Goal: Information Seeking & Learning: Learn about a topic

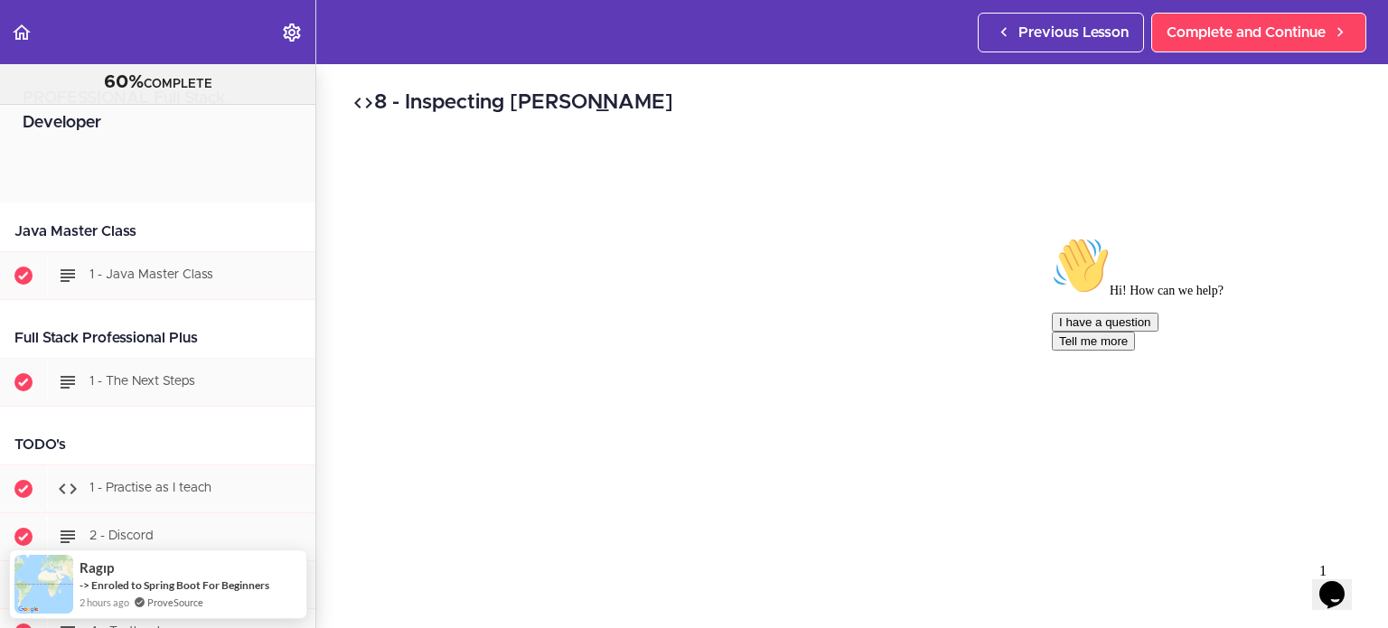
scroll to position [25487, 0]
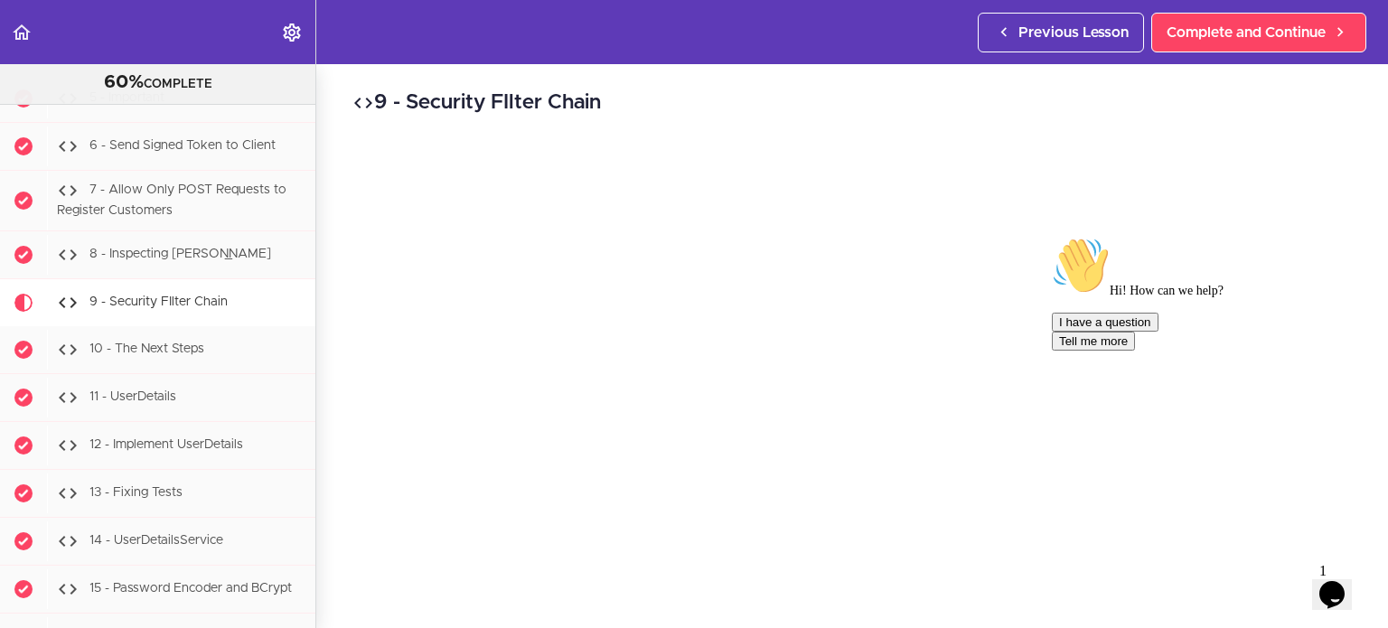
scroll to position [25535, 0]
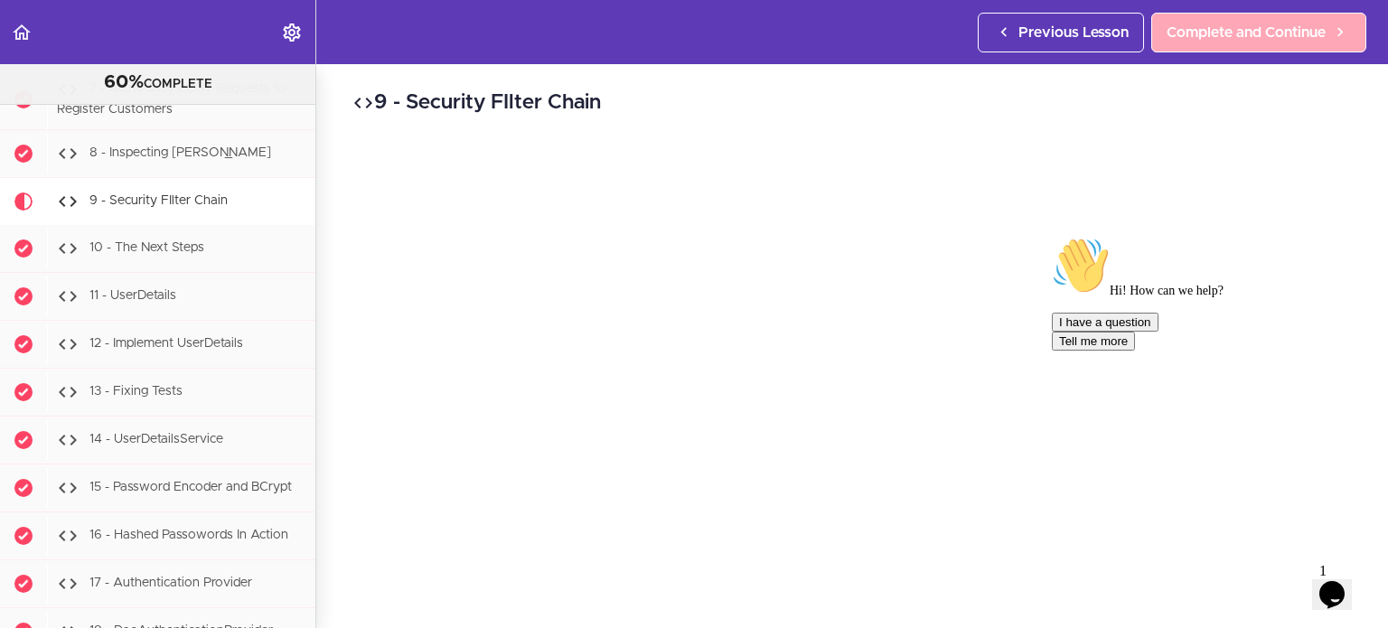
click at [1205, 14] on link "Complete and Continue" at bounding box center [1258, 33] width 215 height 40
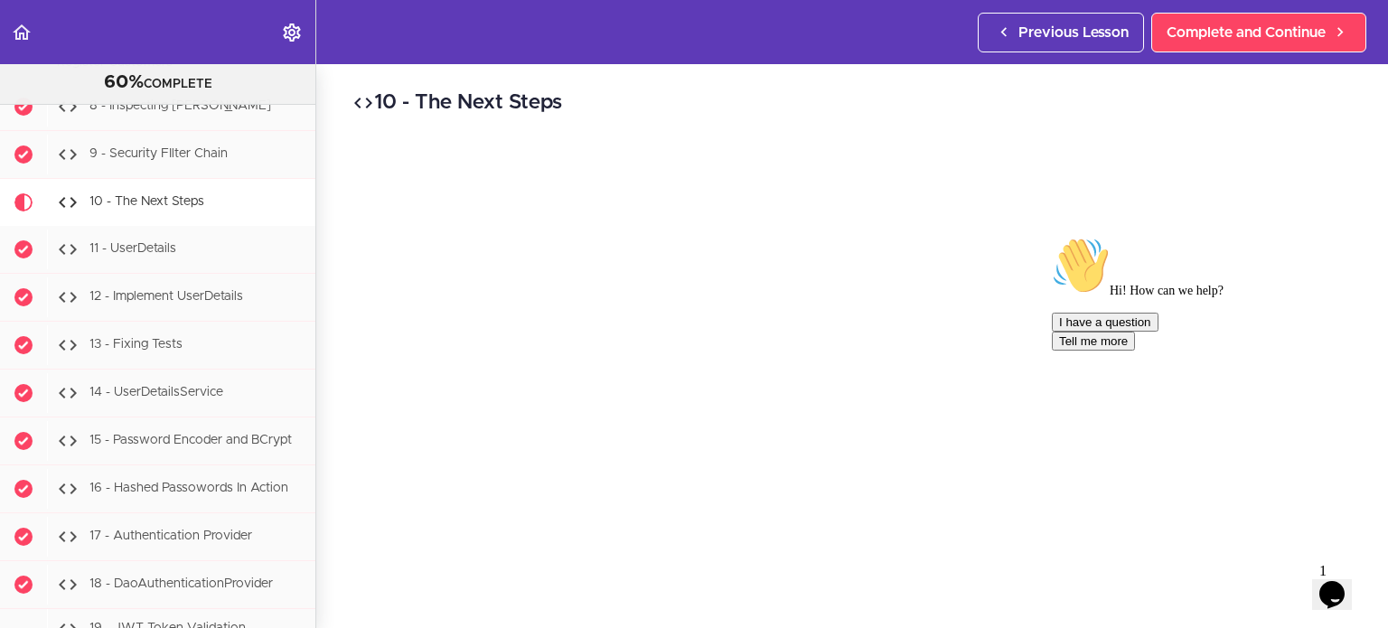
scroll to position [25582, 0]
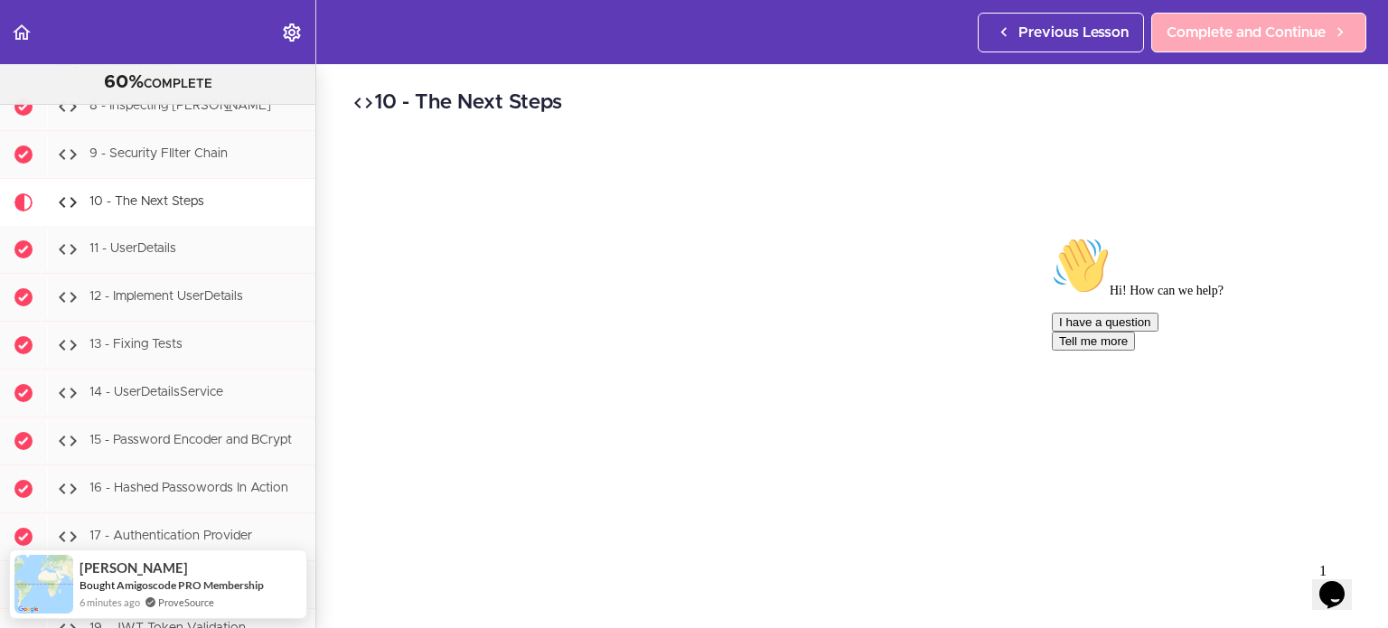
click at [1269, 23] on span "Complete and Continue" at bounding box center [1246, 33] width 159 height 22
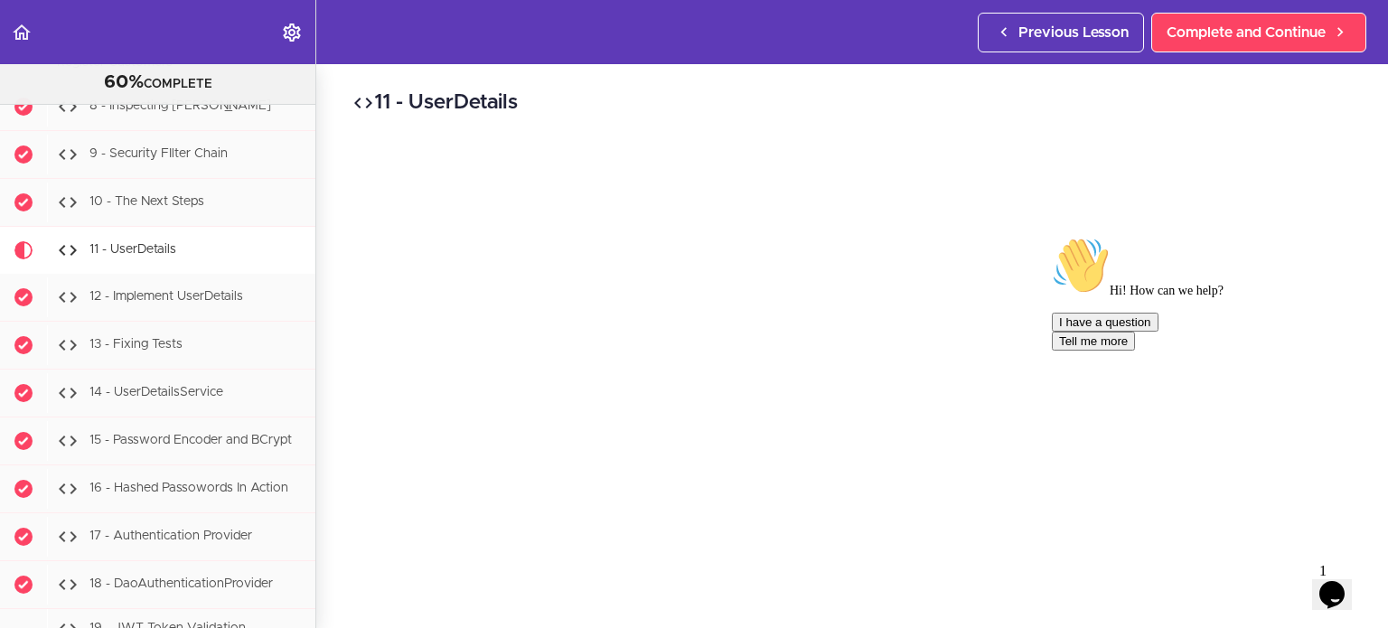
scroll to position [25629, 0]
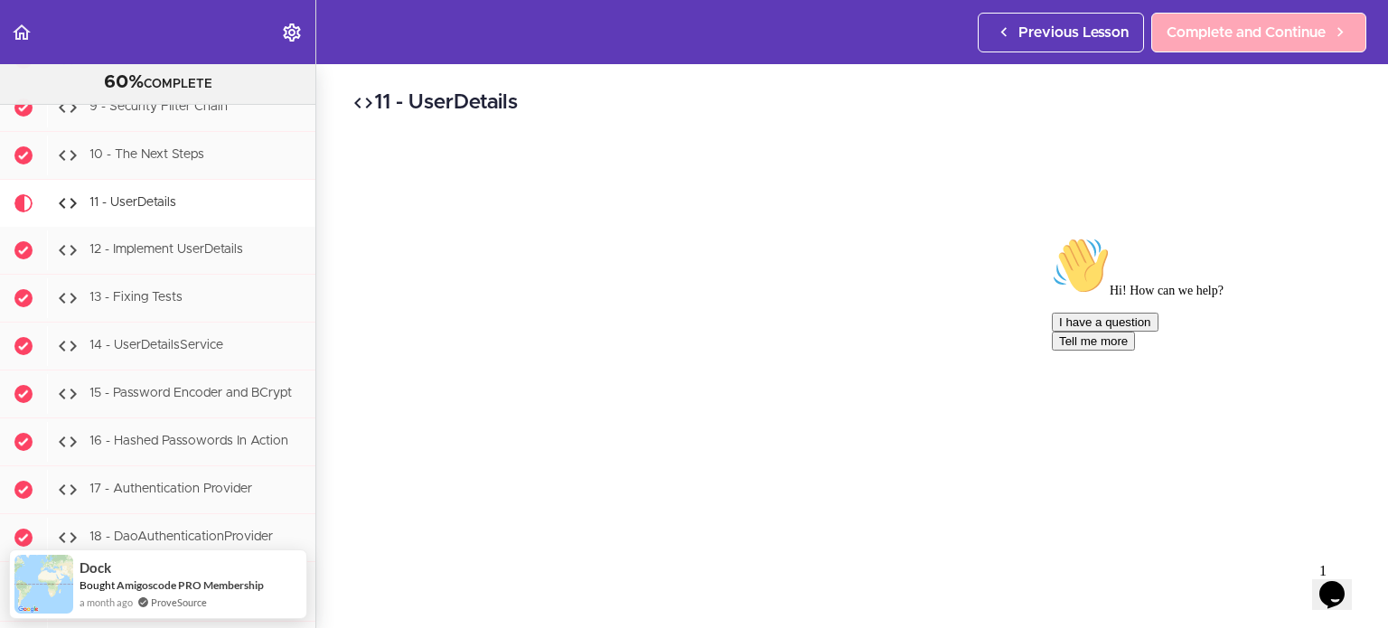
click at [1290, 22] on span "Complete and Continue" at bounding box center [1246, 33] width 159 height 22
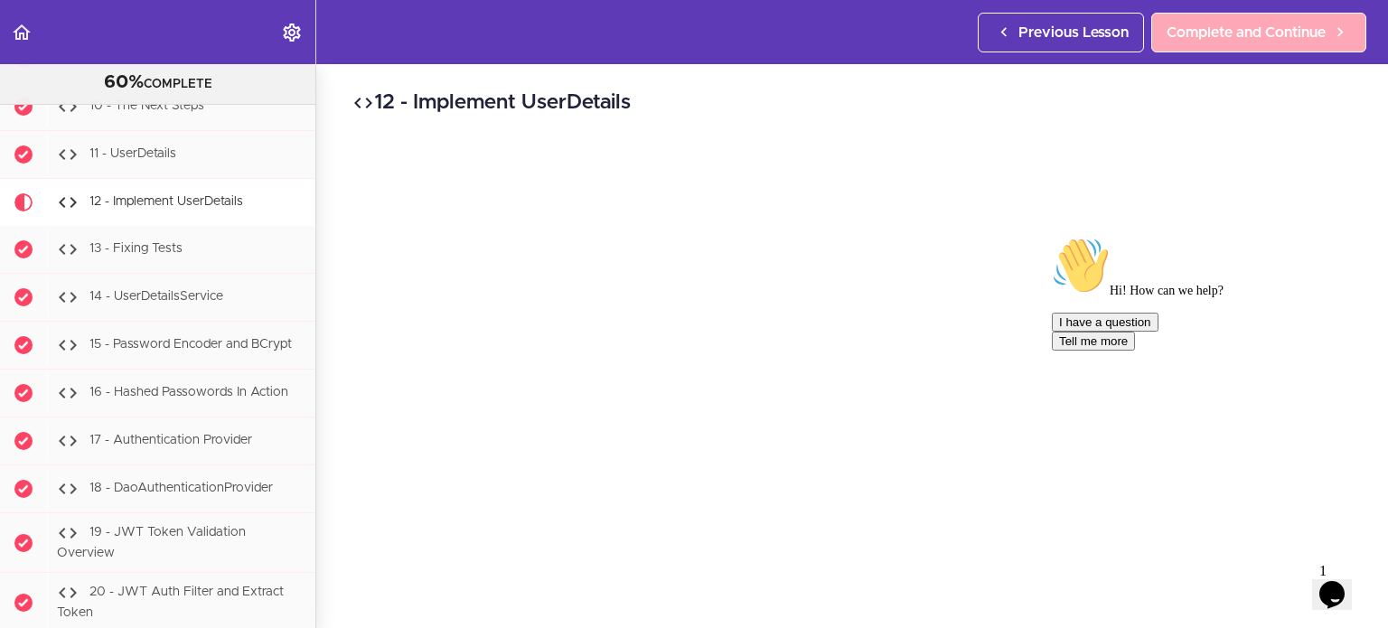
scroll to position [25677, 0]
click at [1290, 22] on span "Complete and Continue" at bounding box center [1246, 33] width 159 height 22
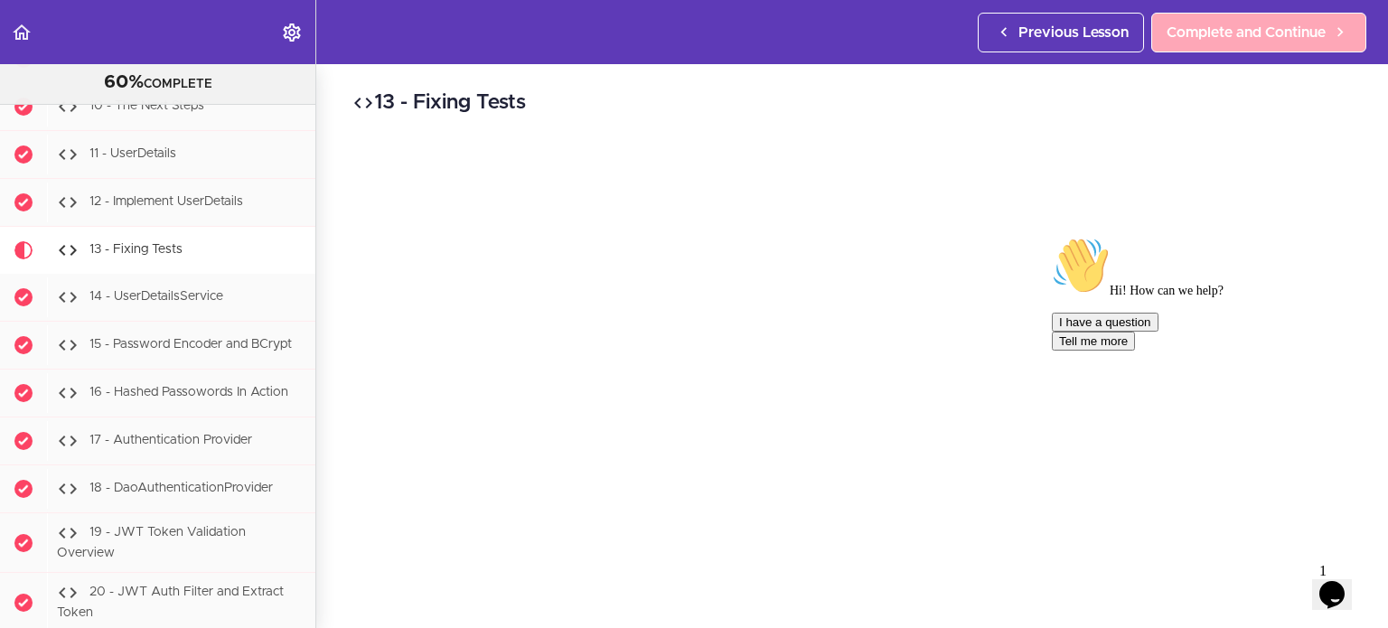
click at [1290, 22] on span "Complete and Continue" at bounding box center [1246, 33] width 159 height 22
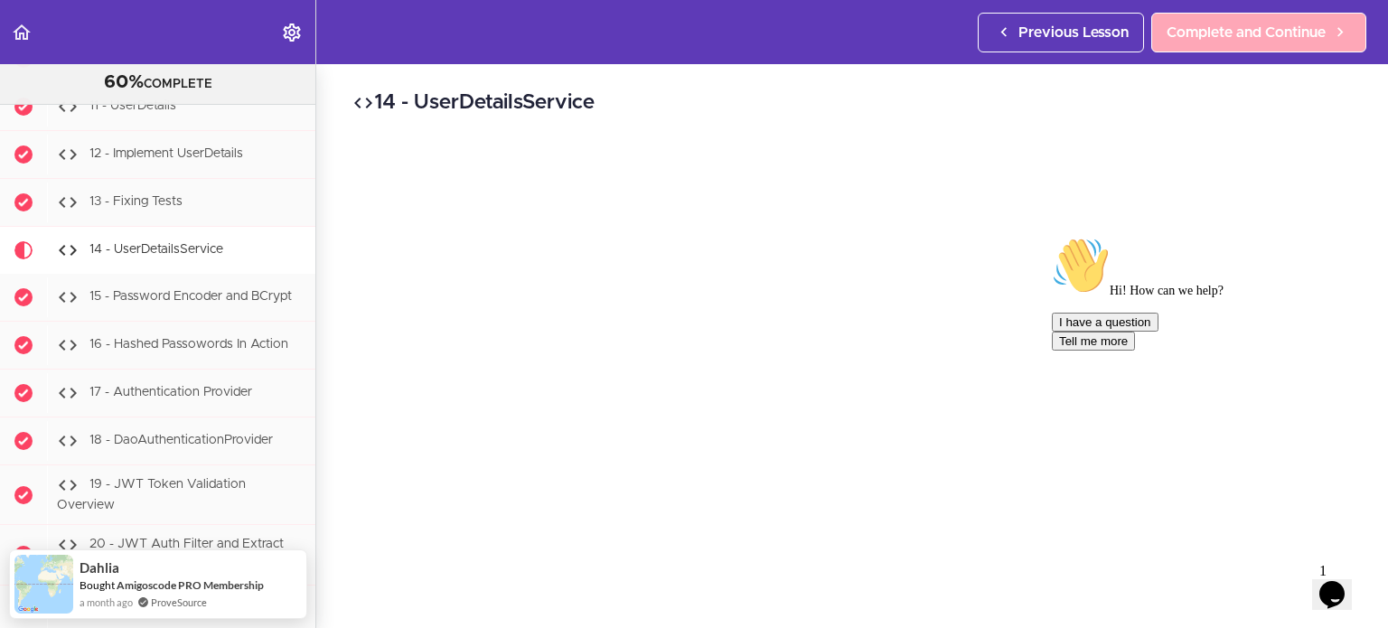
scroll to position [25773, 0]
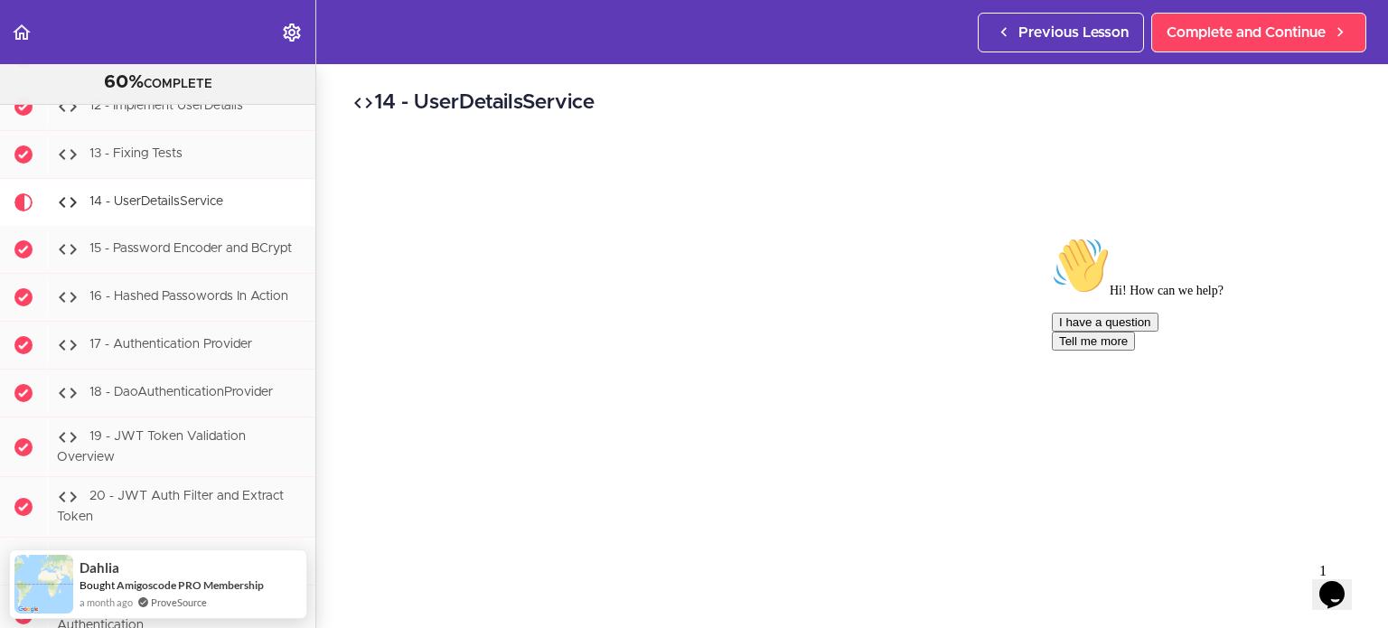
click at [1052, 237] on icon "Chat attention grabber" at bounding box center [1052, 237] width 0 height 0
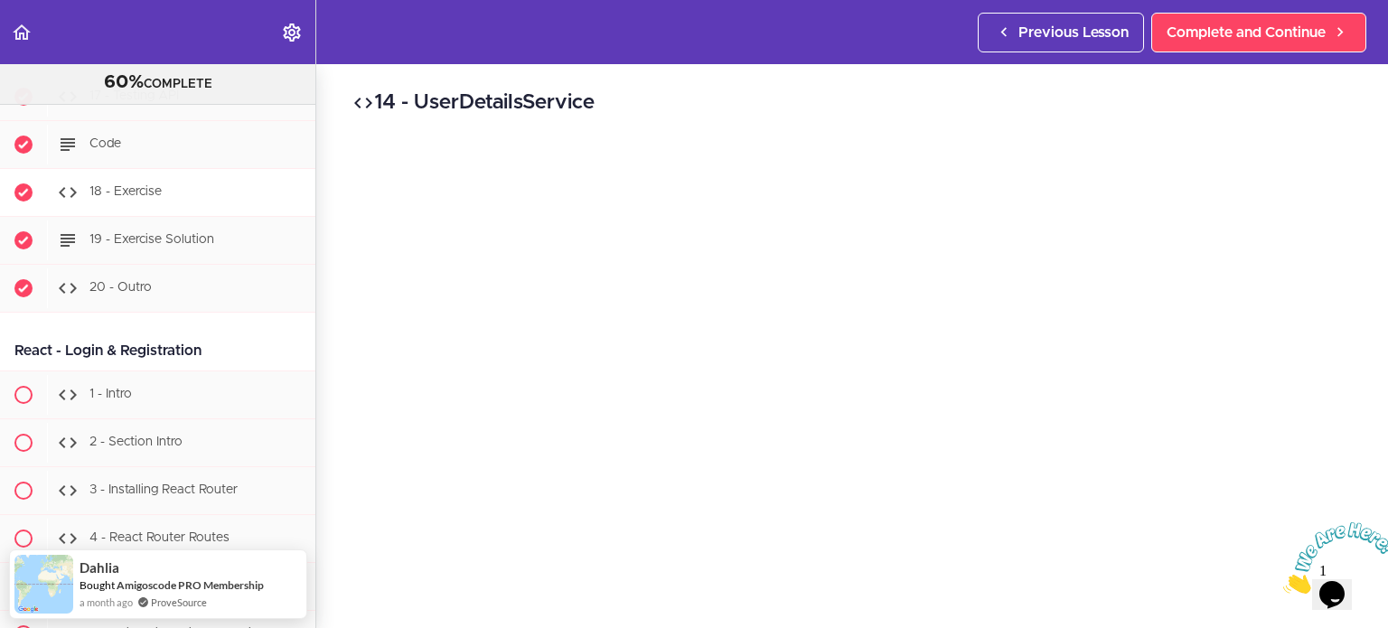
scroll to position [27815, 0]
click at [180, 374] on div "1 - Intro" at bounding box center [181, 394] width 268 height 40
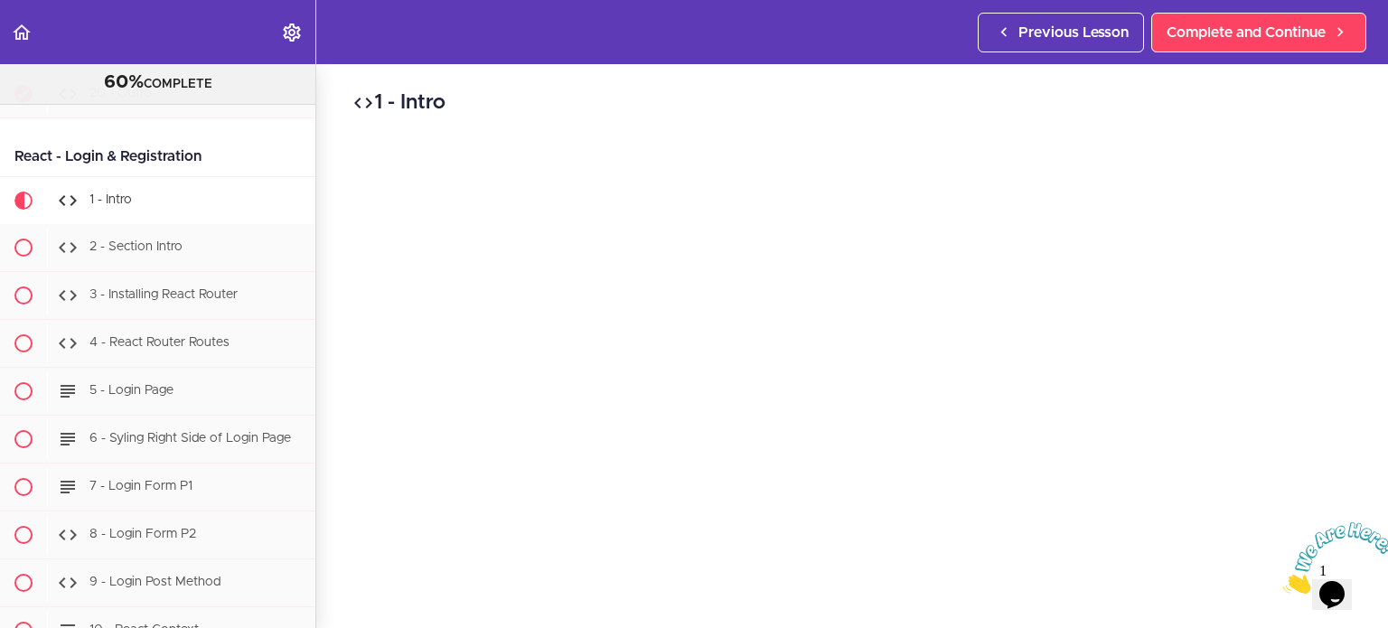
scroll to position [75, 0]
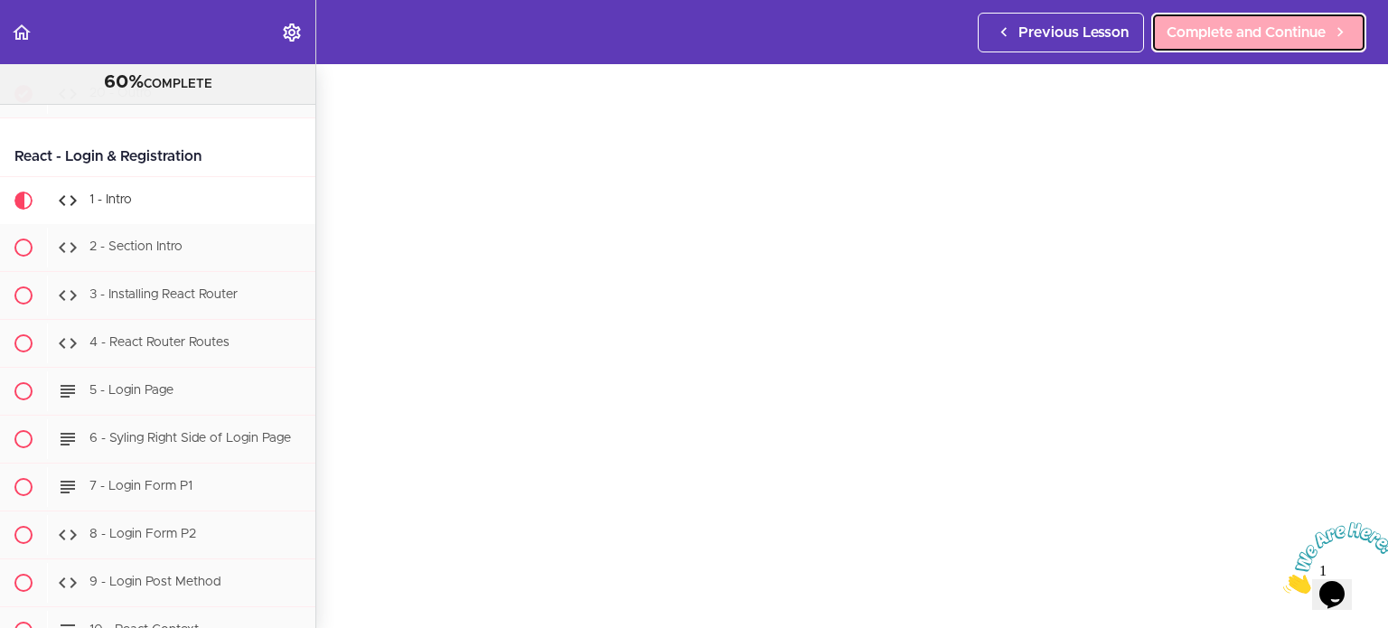
click at [1262, 24] on span "Complete and Continue" at bounding box center [1246, 33] width 159 height 22
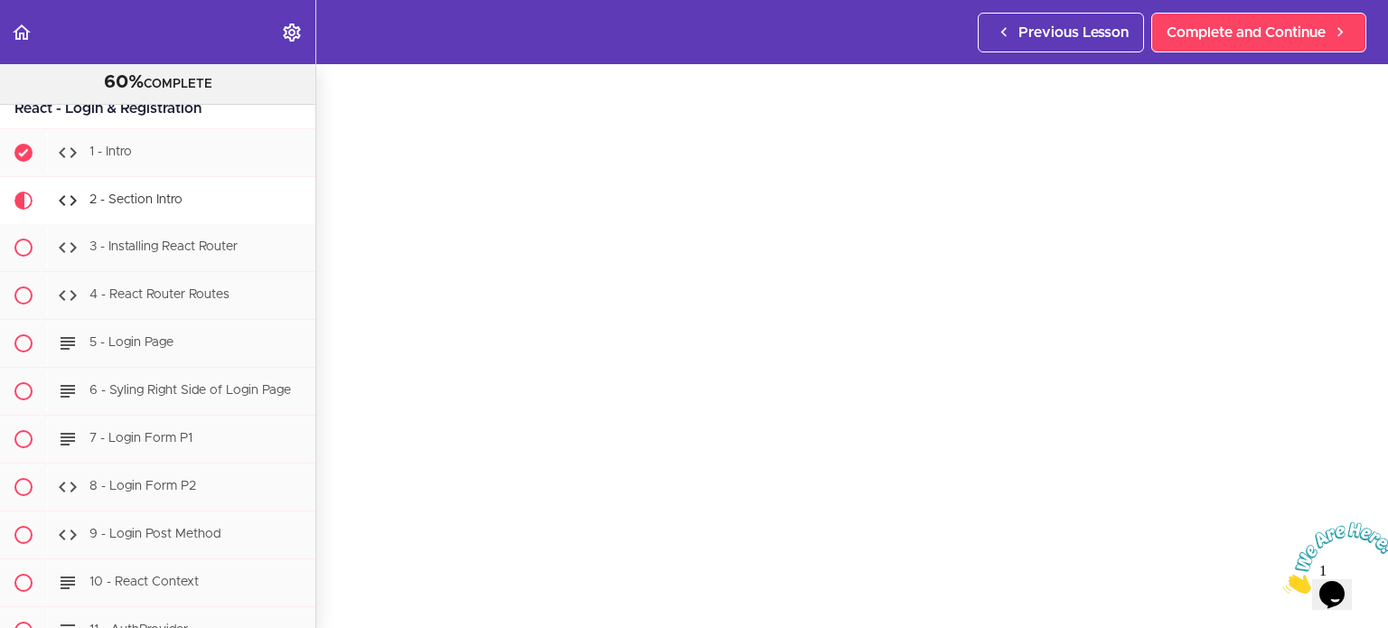
scroll to position [74, 0]
